Goal: Transaction & Acquisition: Purchase product/service

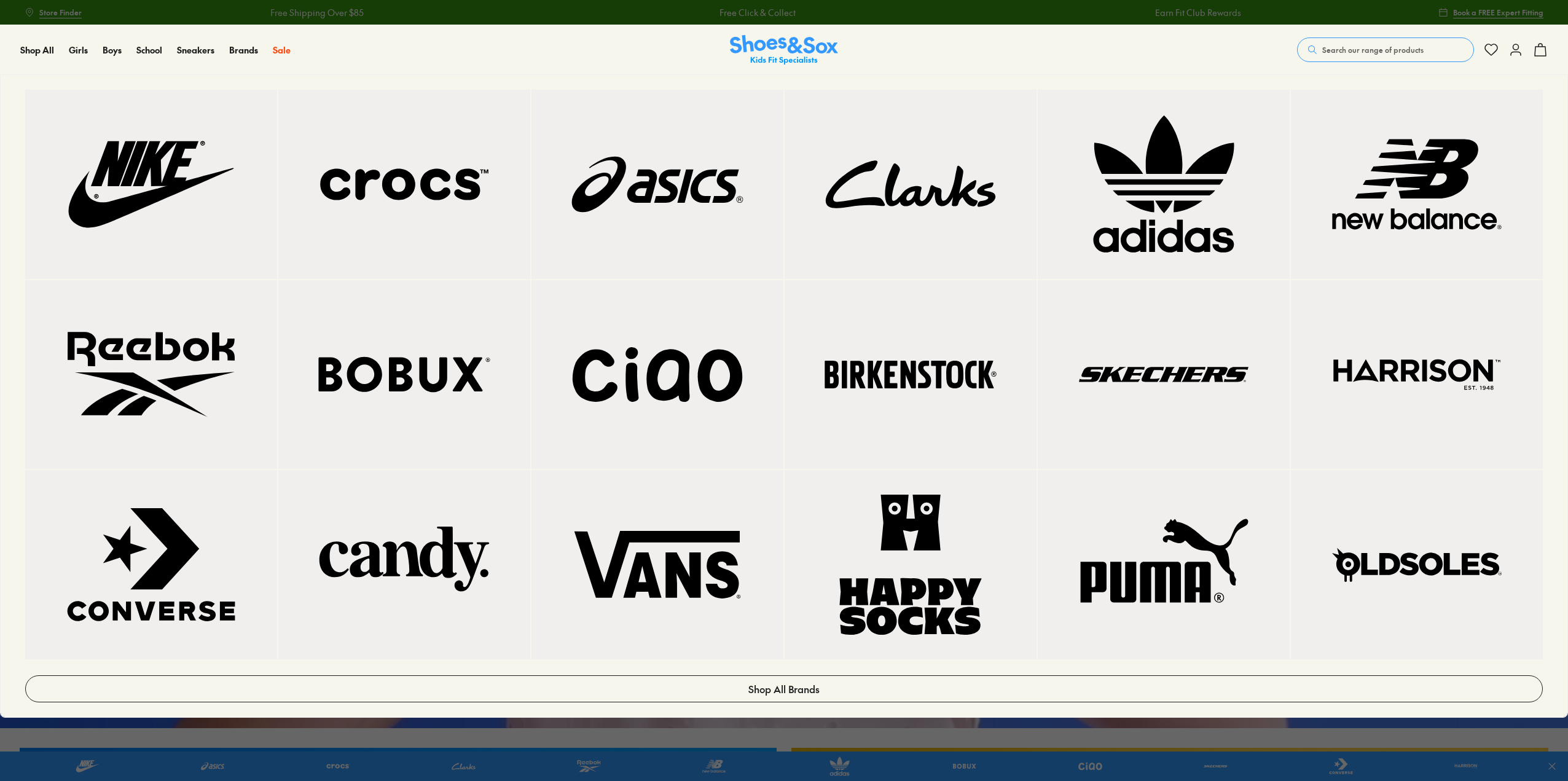
click at [399, 188] on img at bounding box center [404, 184] width 202 height 140
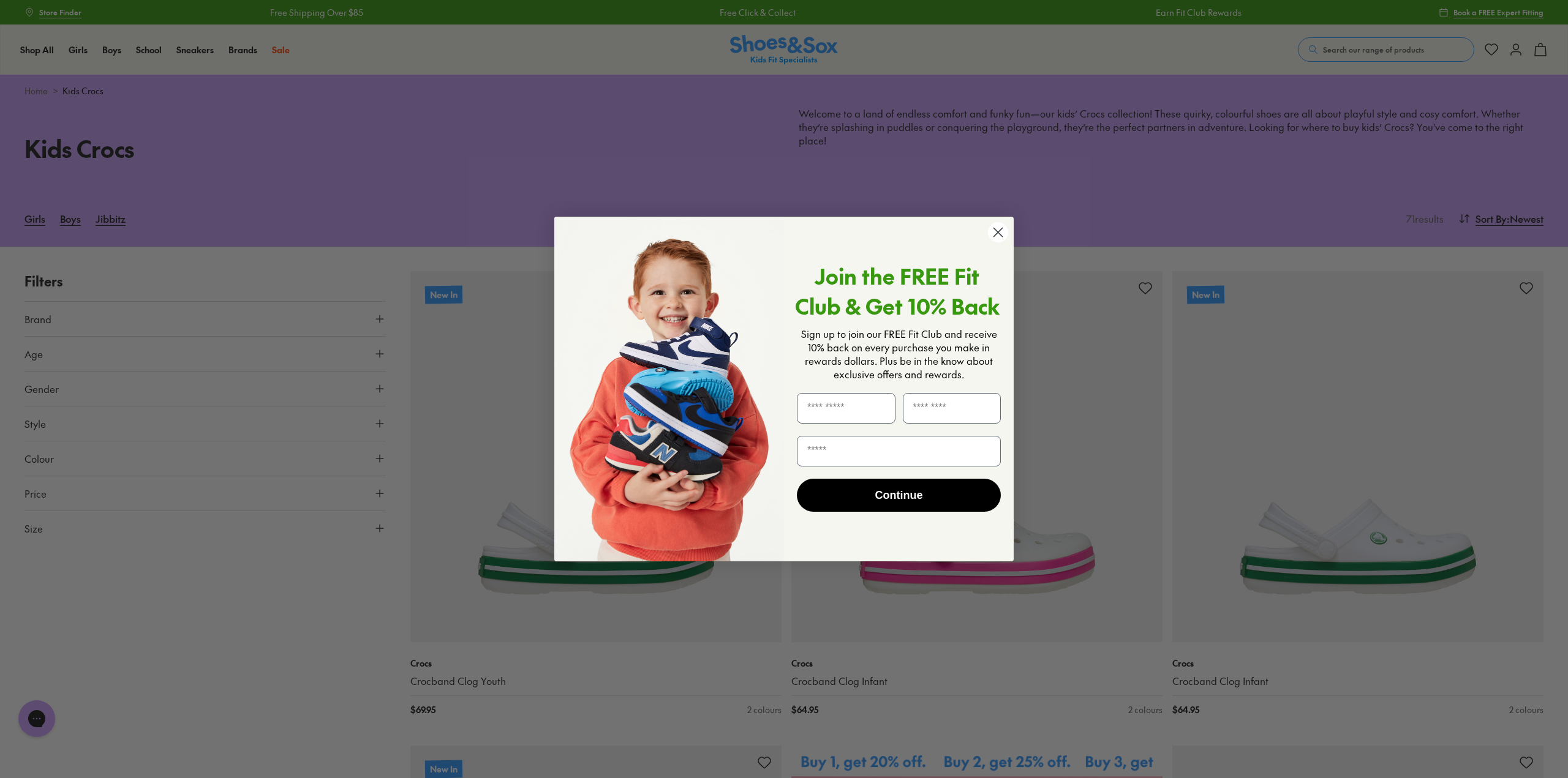
click at [999, 233] on circle "Close dialog" at bounding box center [998, 232] width 20 height 20
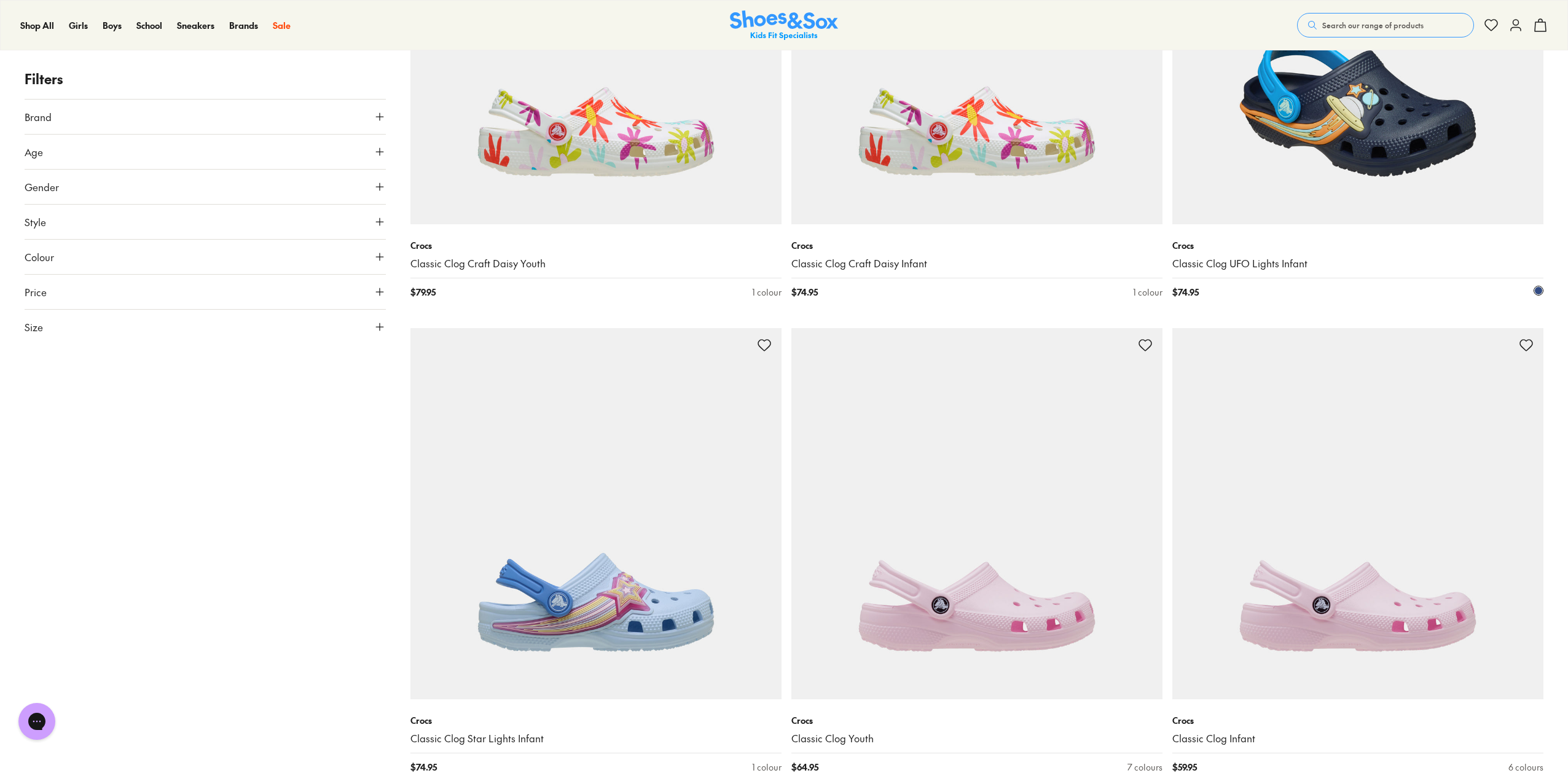
scroll to position [2151, 0]
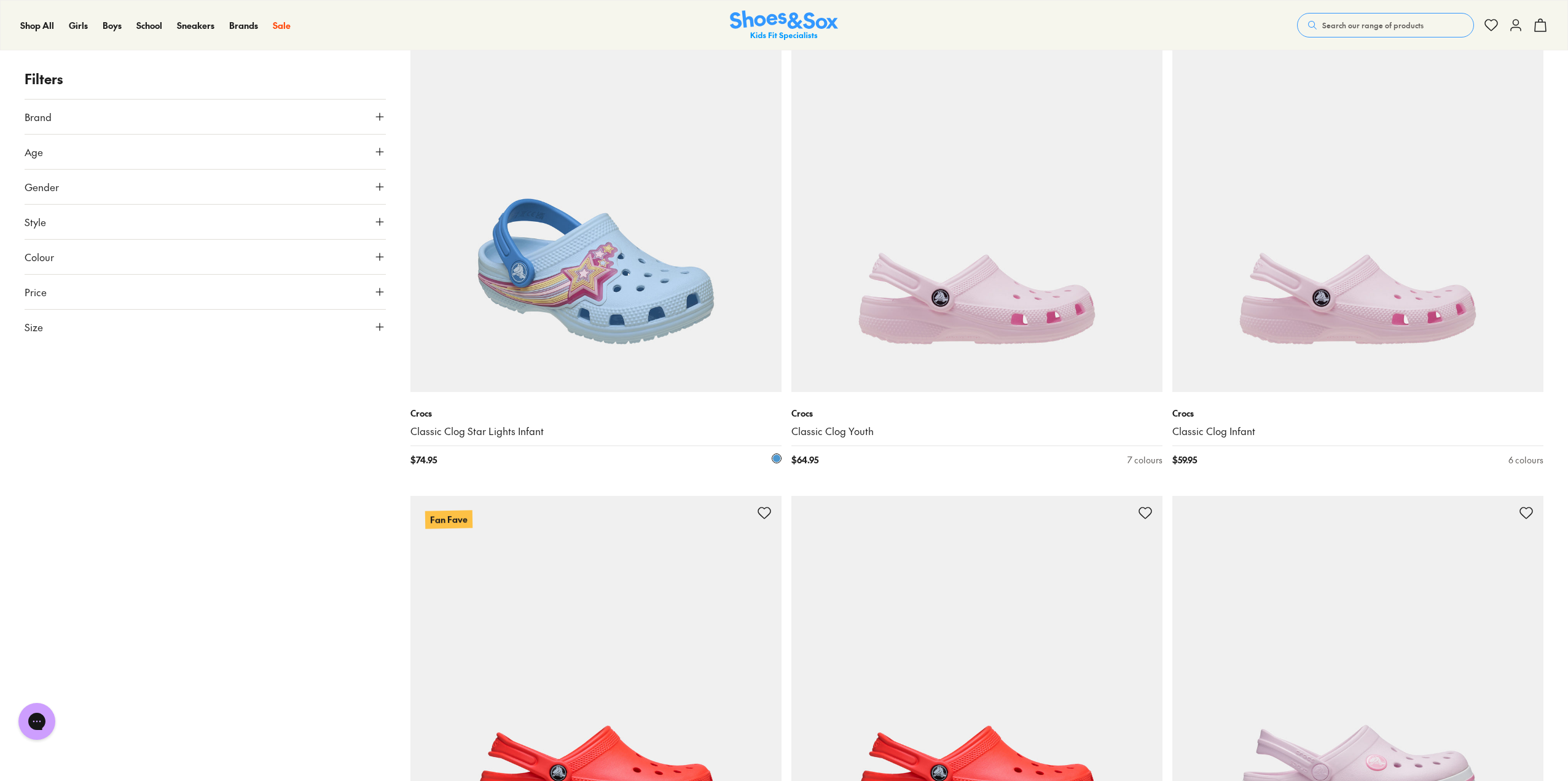
click at [607, 358] on img at bounding box center [596, 206] width 371 height 371
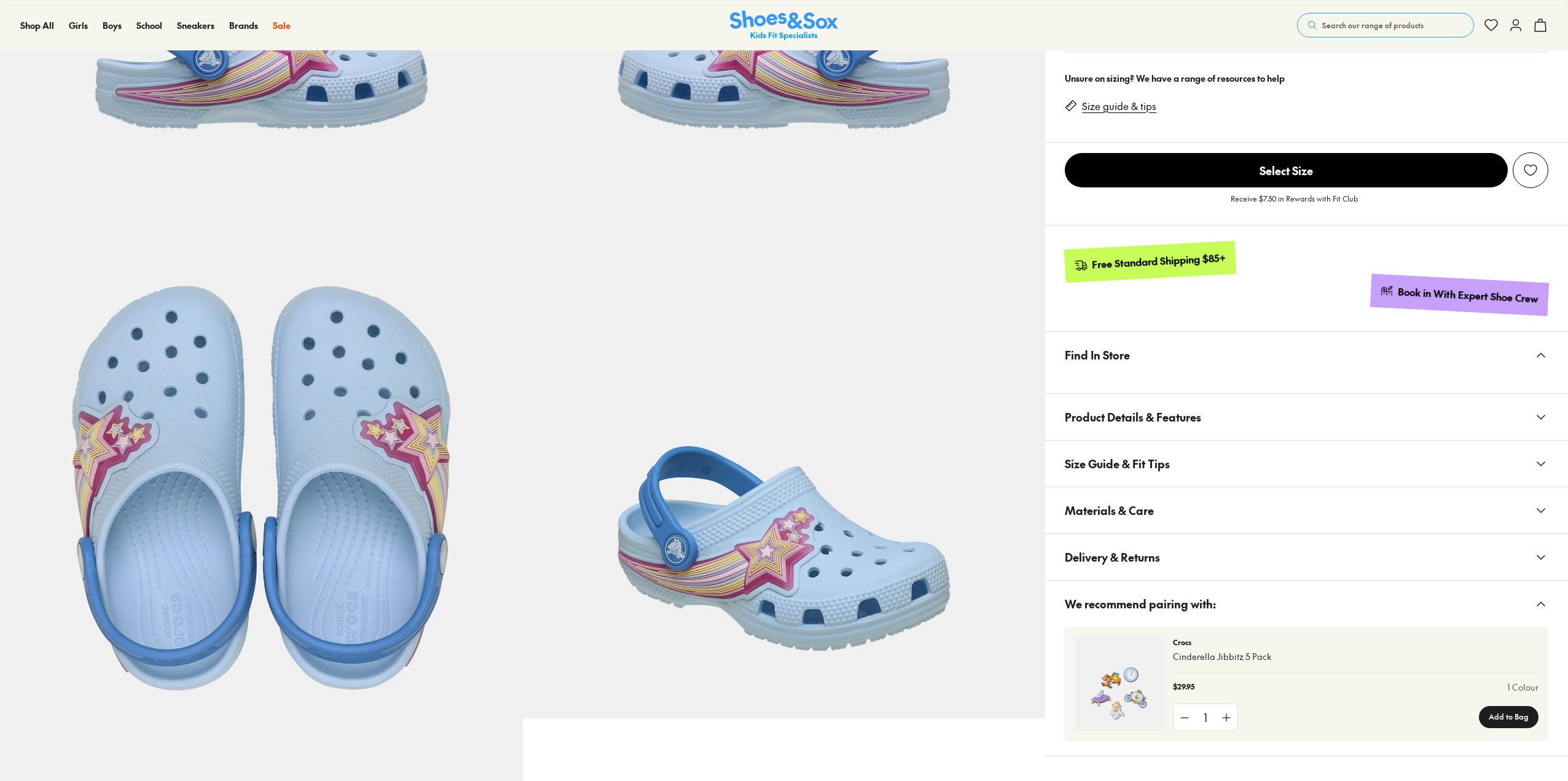
select select "*"
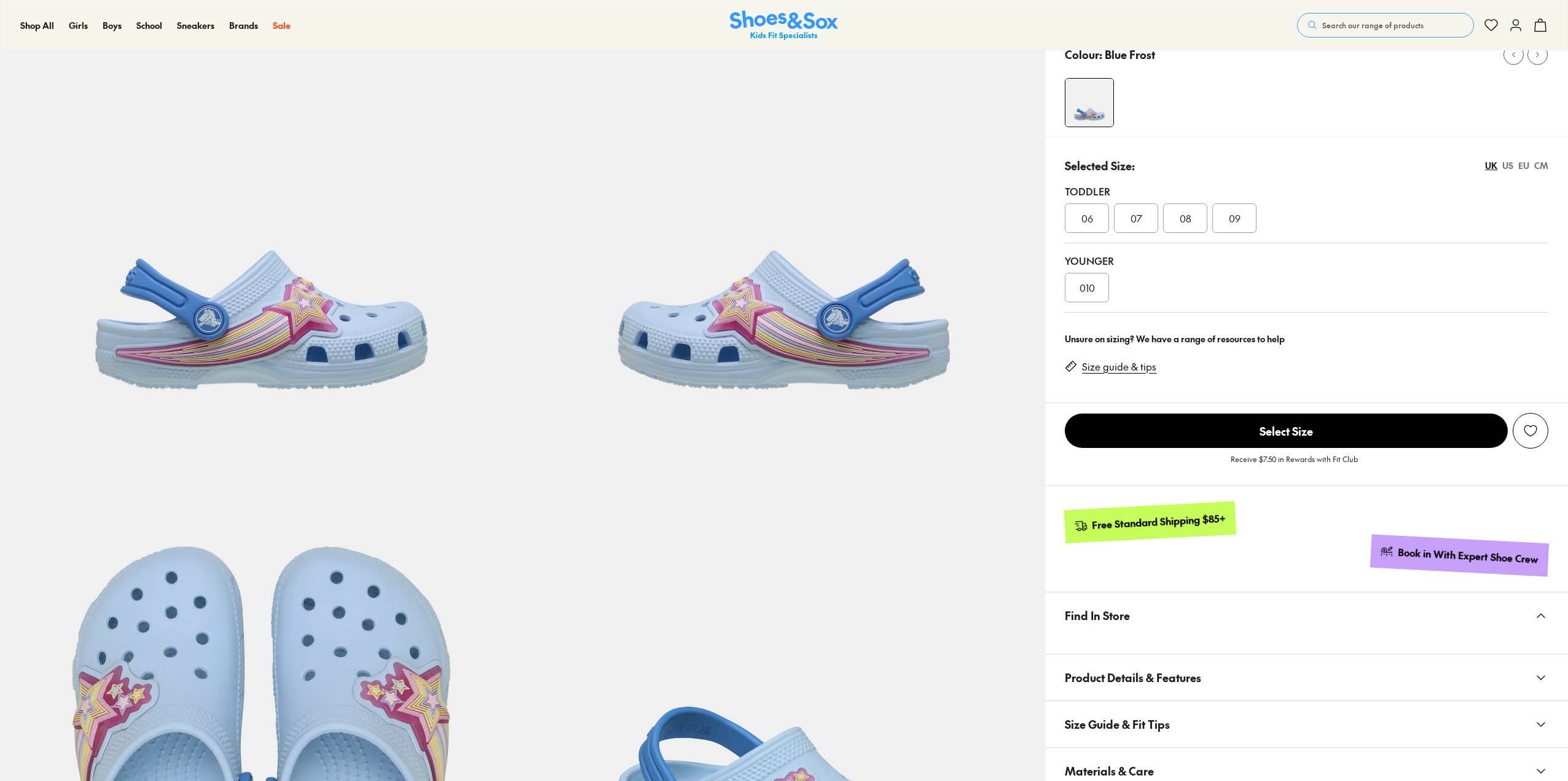
scroll to position [123, 0]
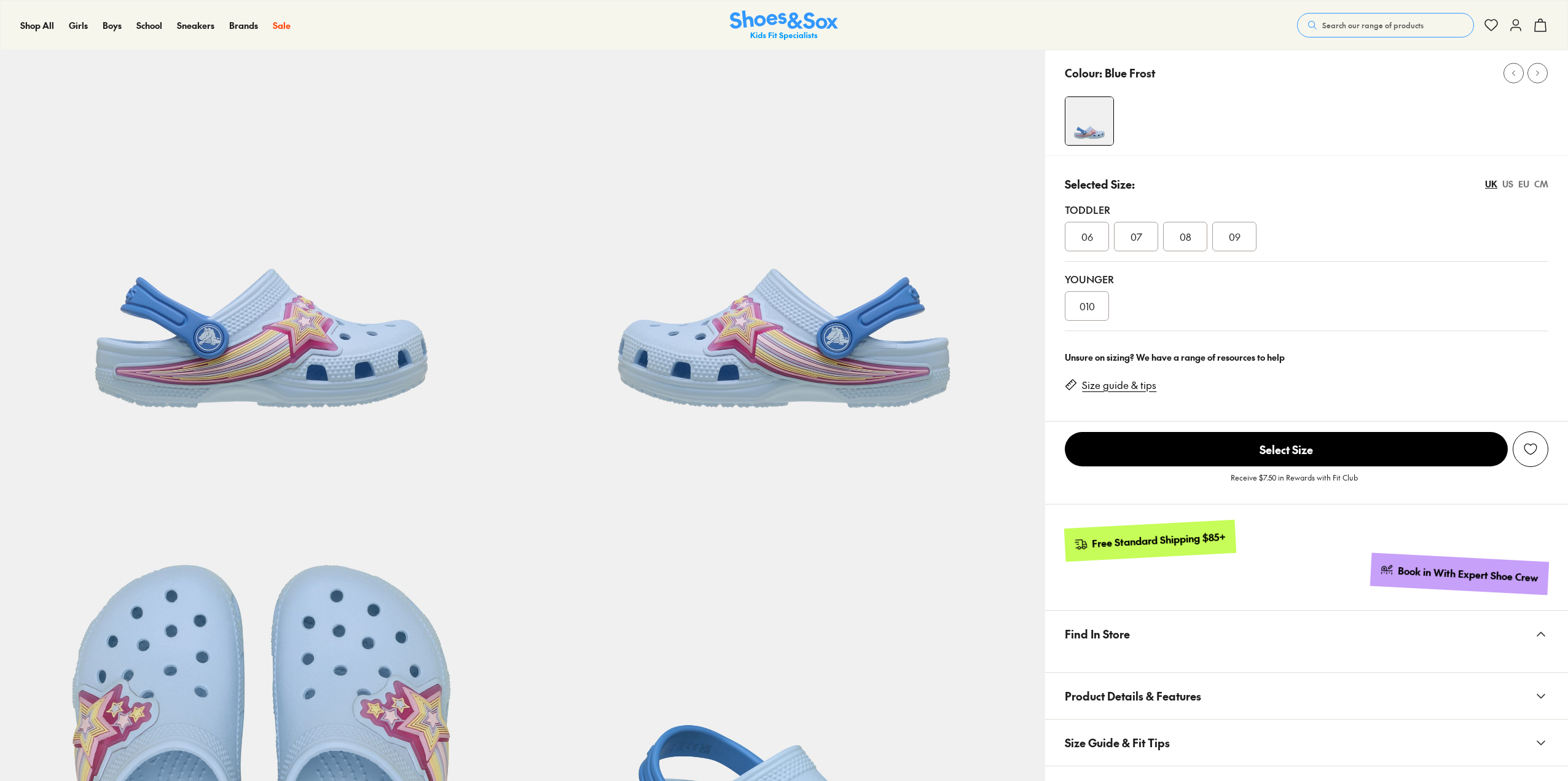
click at [1179, 235] on div "08" at bounding box center [1185, 236] width 44 height 30
